Goal: Transaction & Acquisition: Purchase product/service

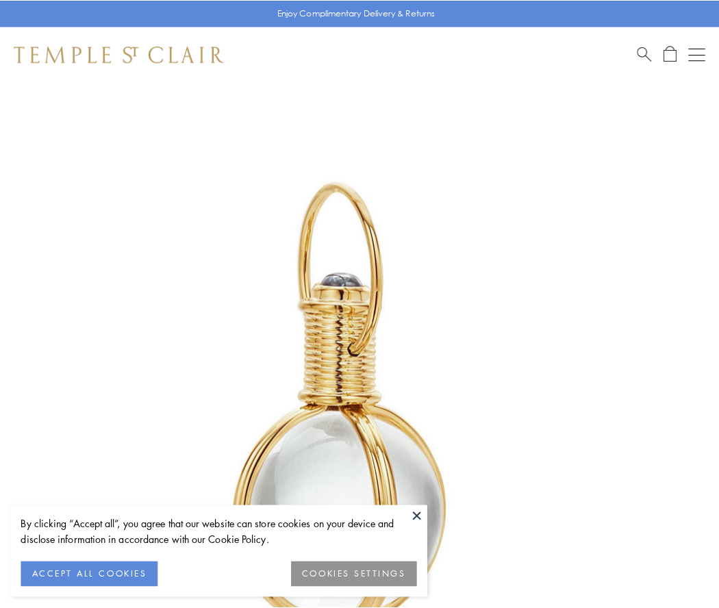
scroll to position [357, 0]
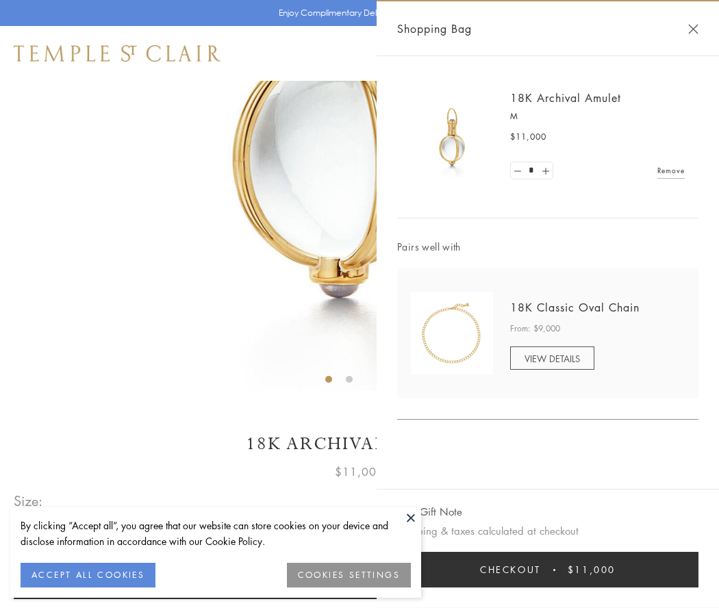
click at [548, 570] on button "Checkout $11,000" at bounding box center [547, 570] width 301 height 36
